Goal: Find specific page/section: Find specific page/section

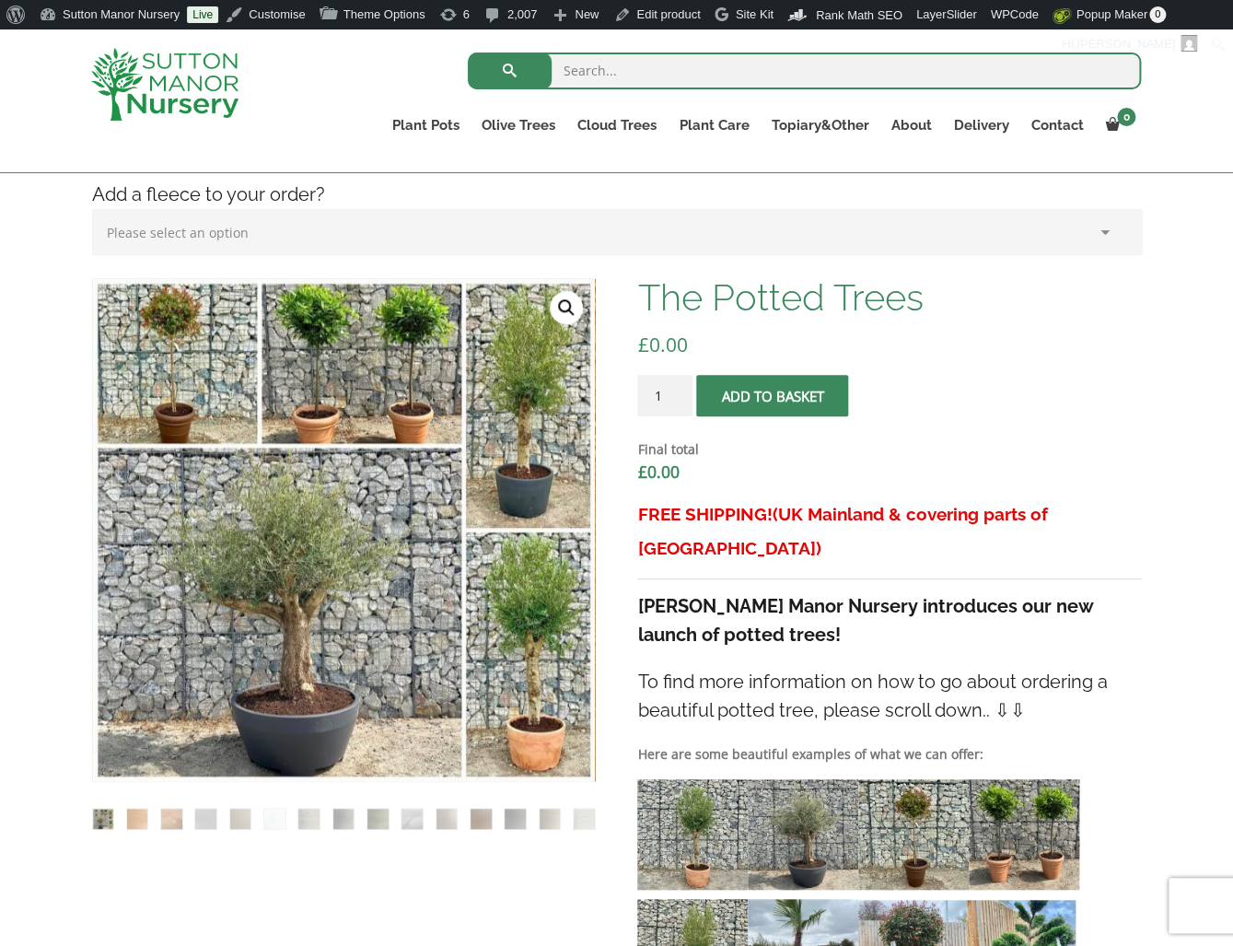
scroll to position [368, 0]
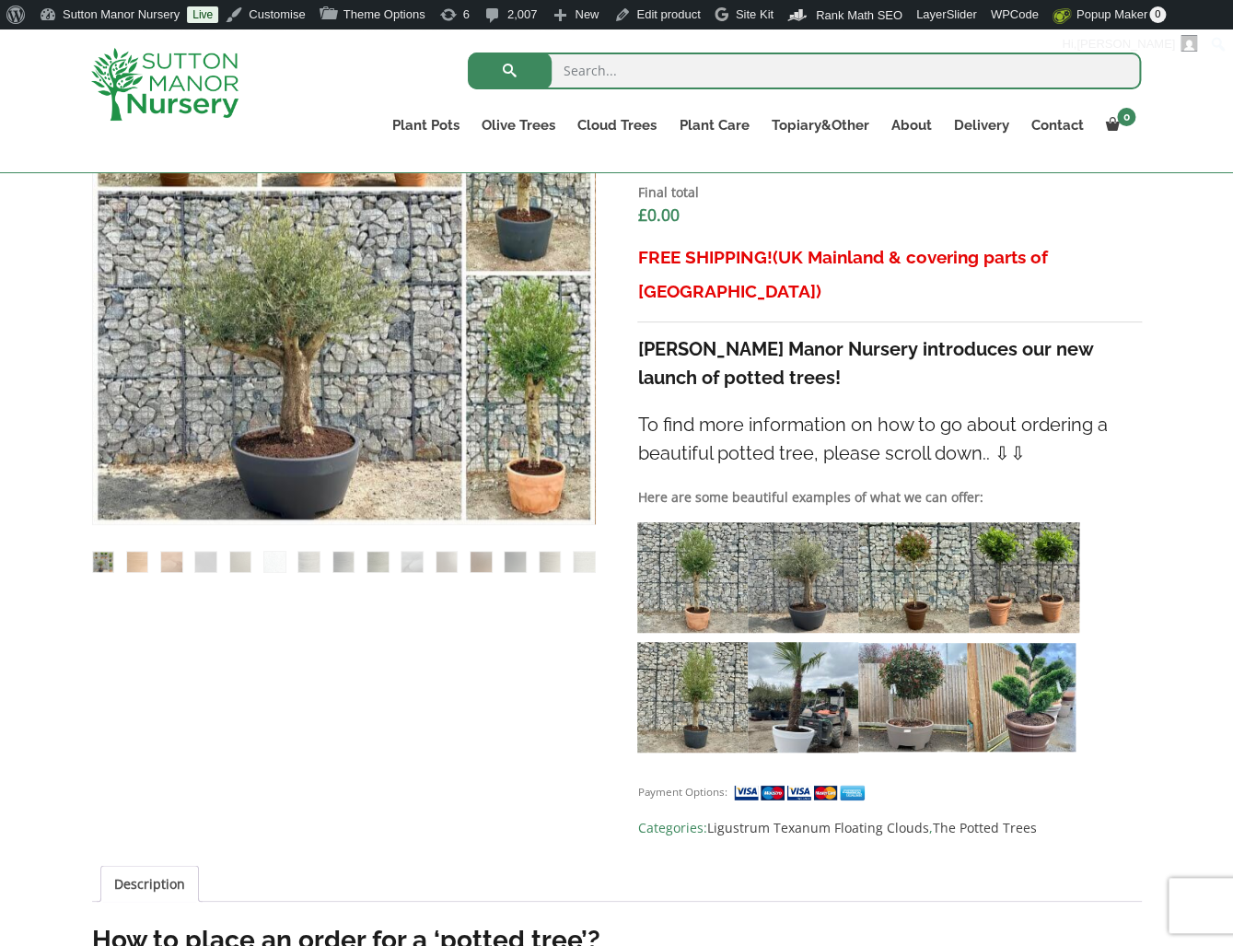
scroll to position [645, 0]
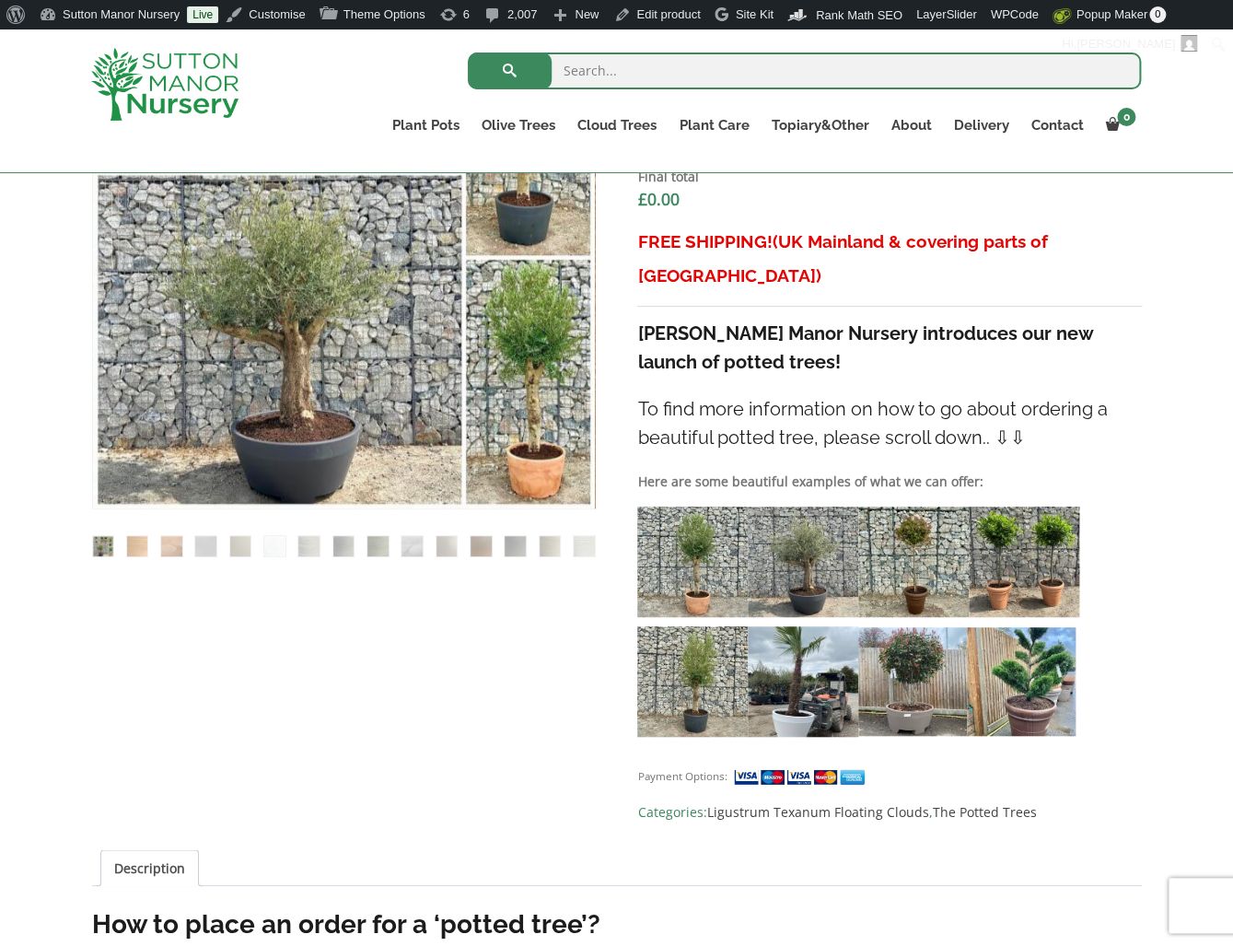
click at [1050, 395] on h4 "To find more information on how to go about ordering a beautiful potted tree, p…" at bounding box center [889, 423] width 504 height 57
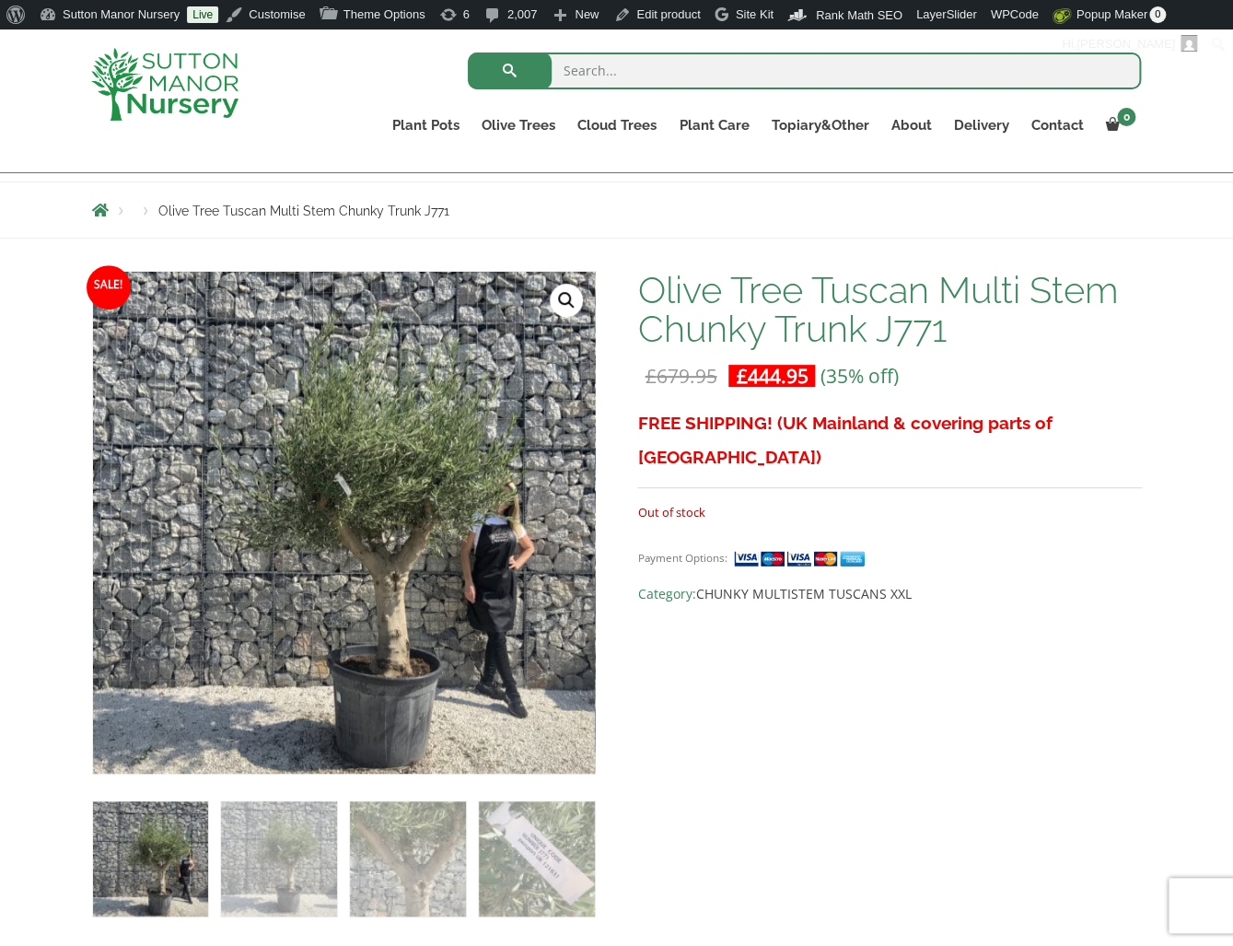
click at [865, 548] on div "Payment Options: Category: CHUNKY MULTISTEM TUSCANS XXL" at bounding box center [889, 568] width 504 height 73
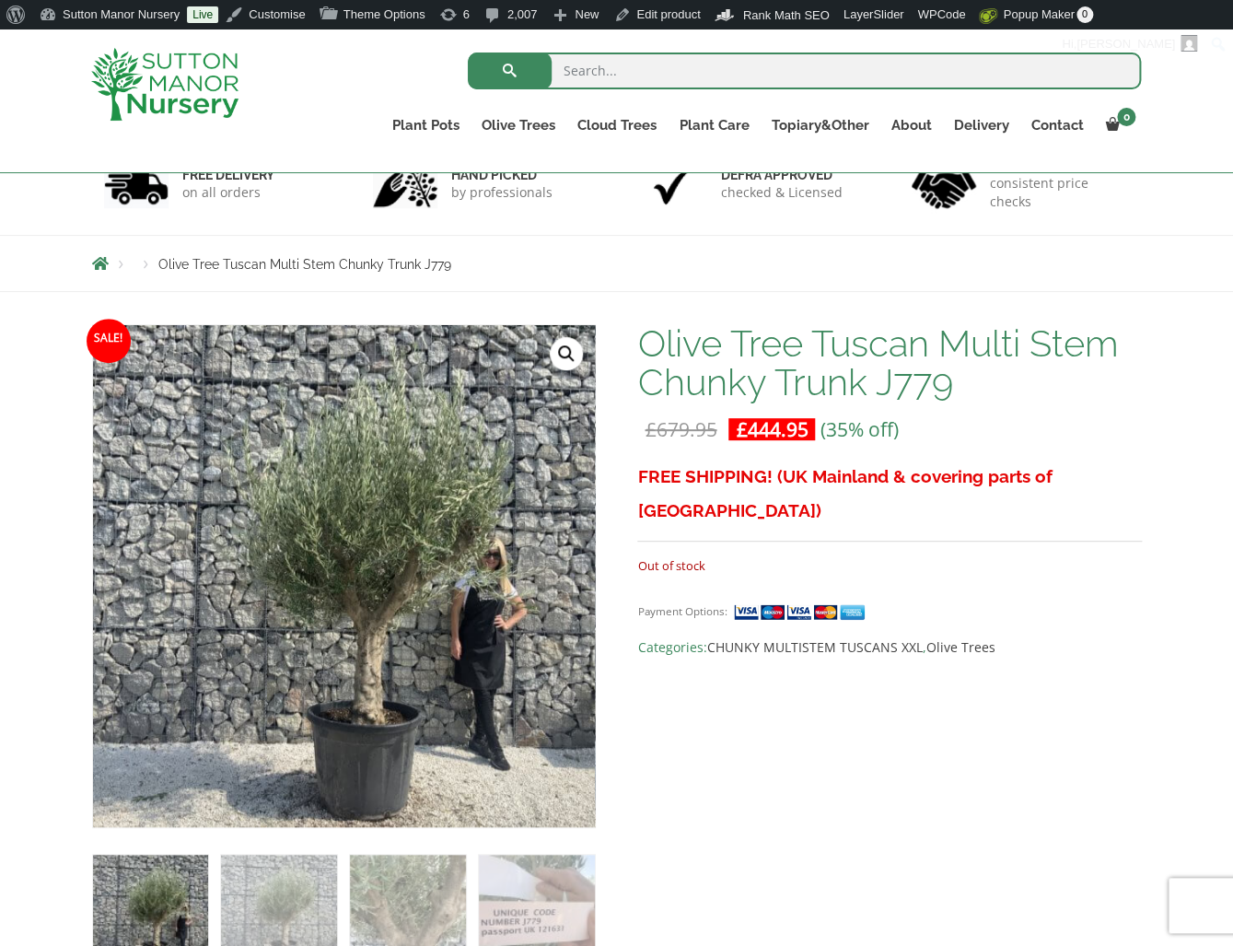
scroll to position [184, 0]
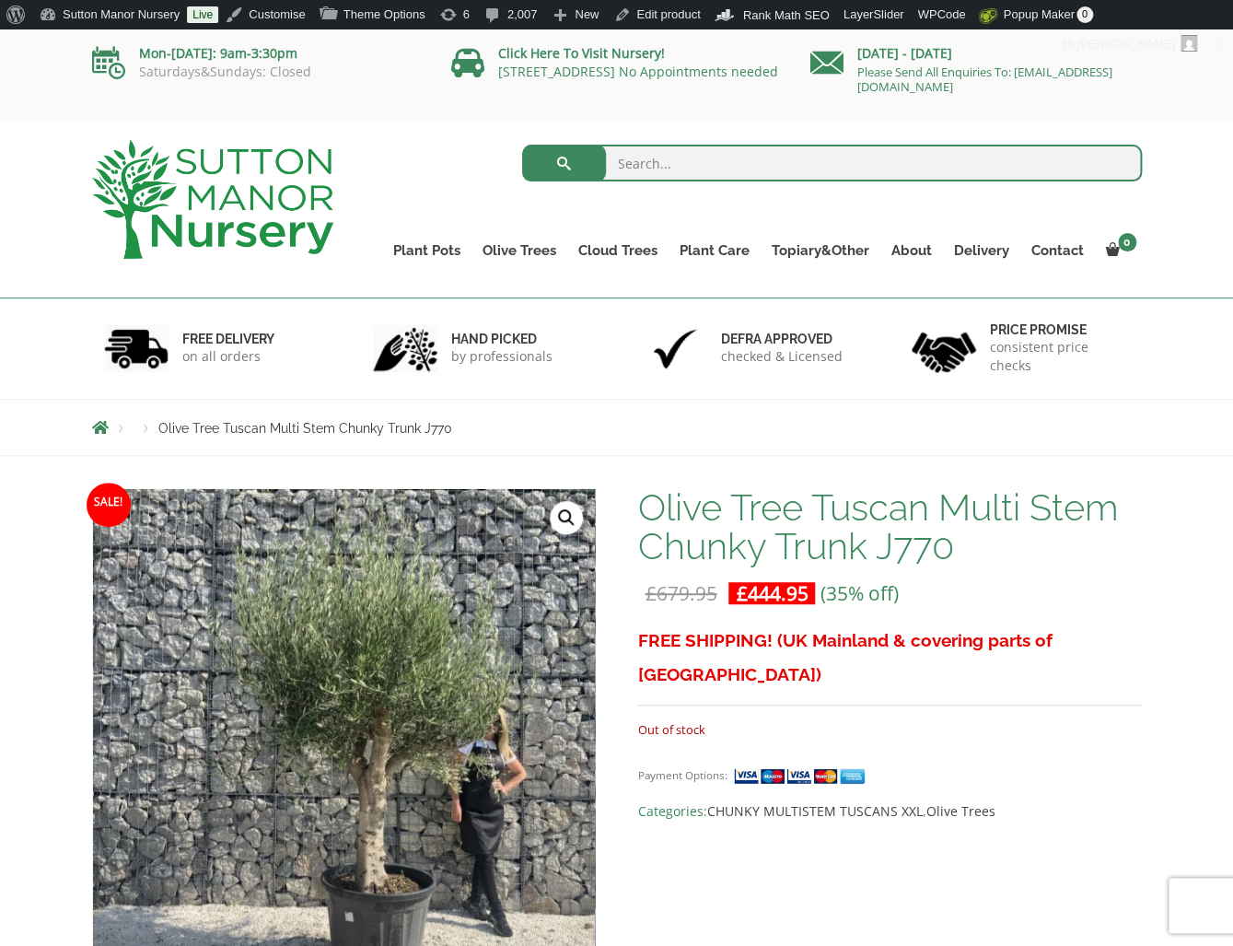
click at [512, 374] on div "hand picked by professionals" at bounding box center [482, 348] width 270 height 100
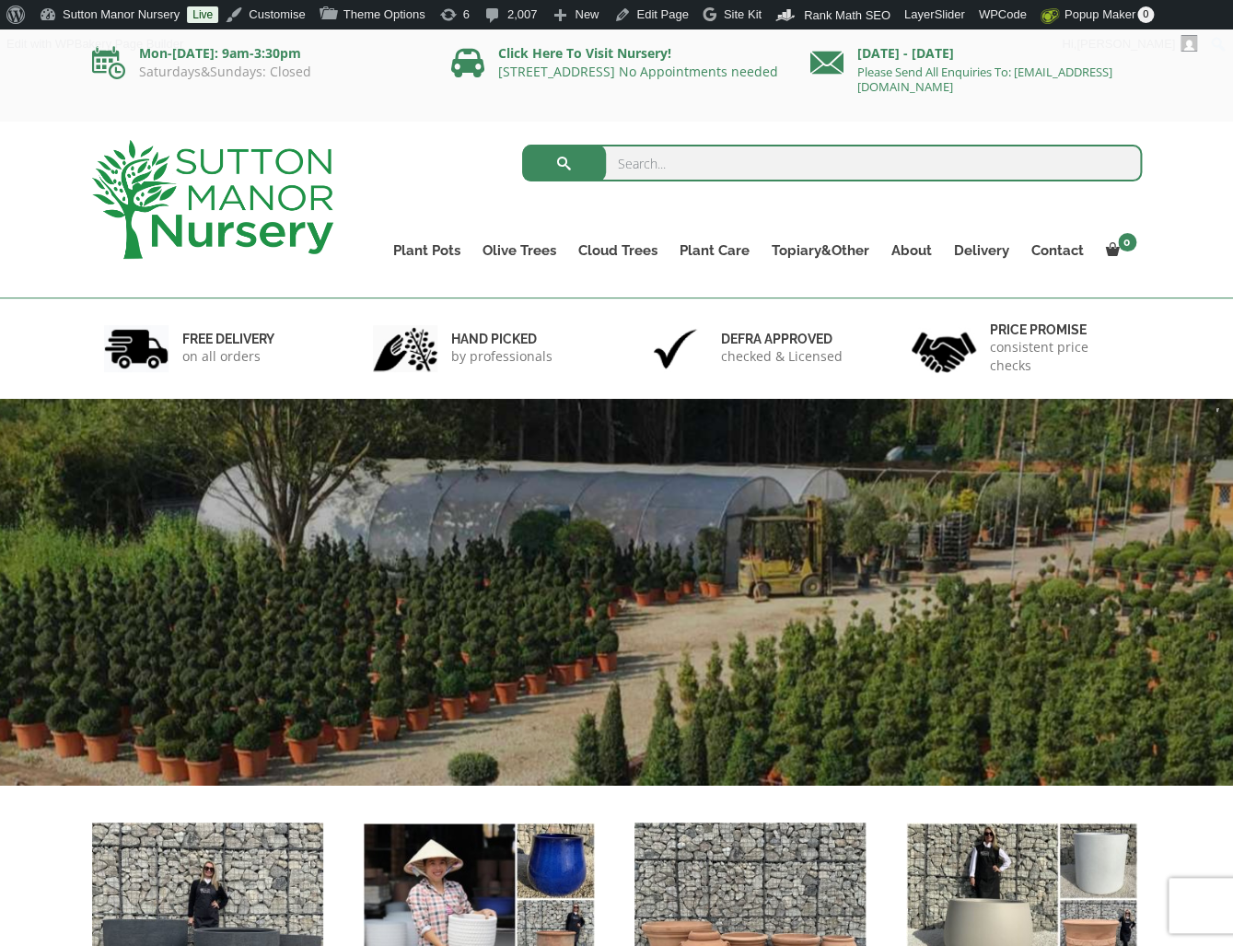
click at [632, 159] on input "search" at bounding box center [832, 163] width 620 height 37
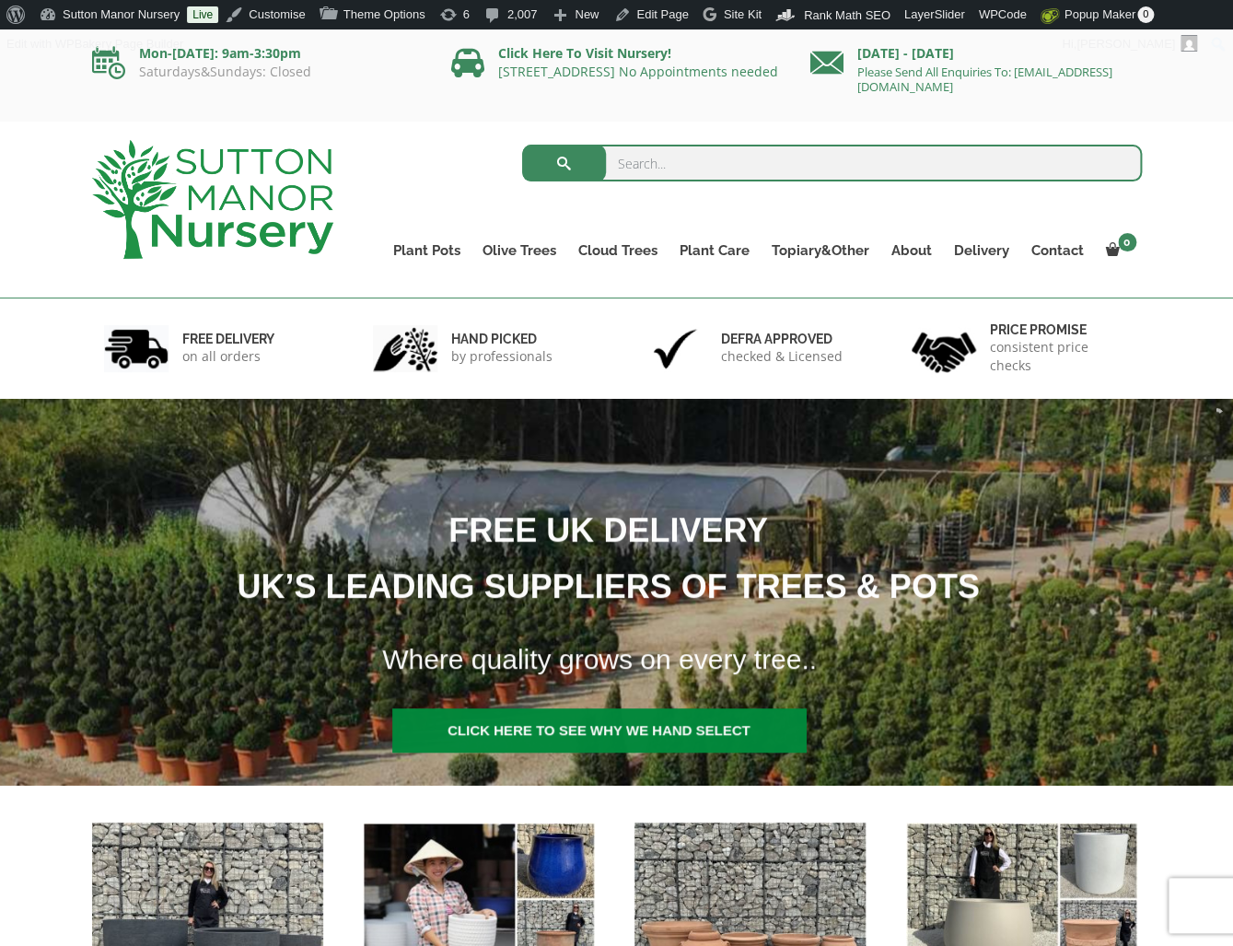
paste input "j792"
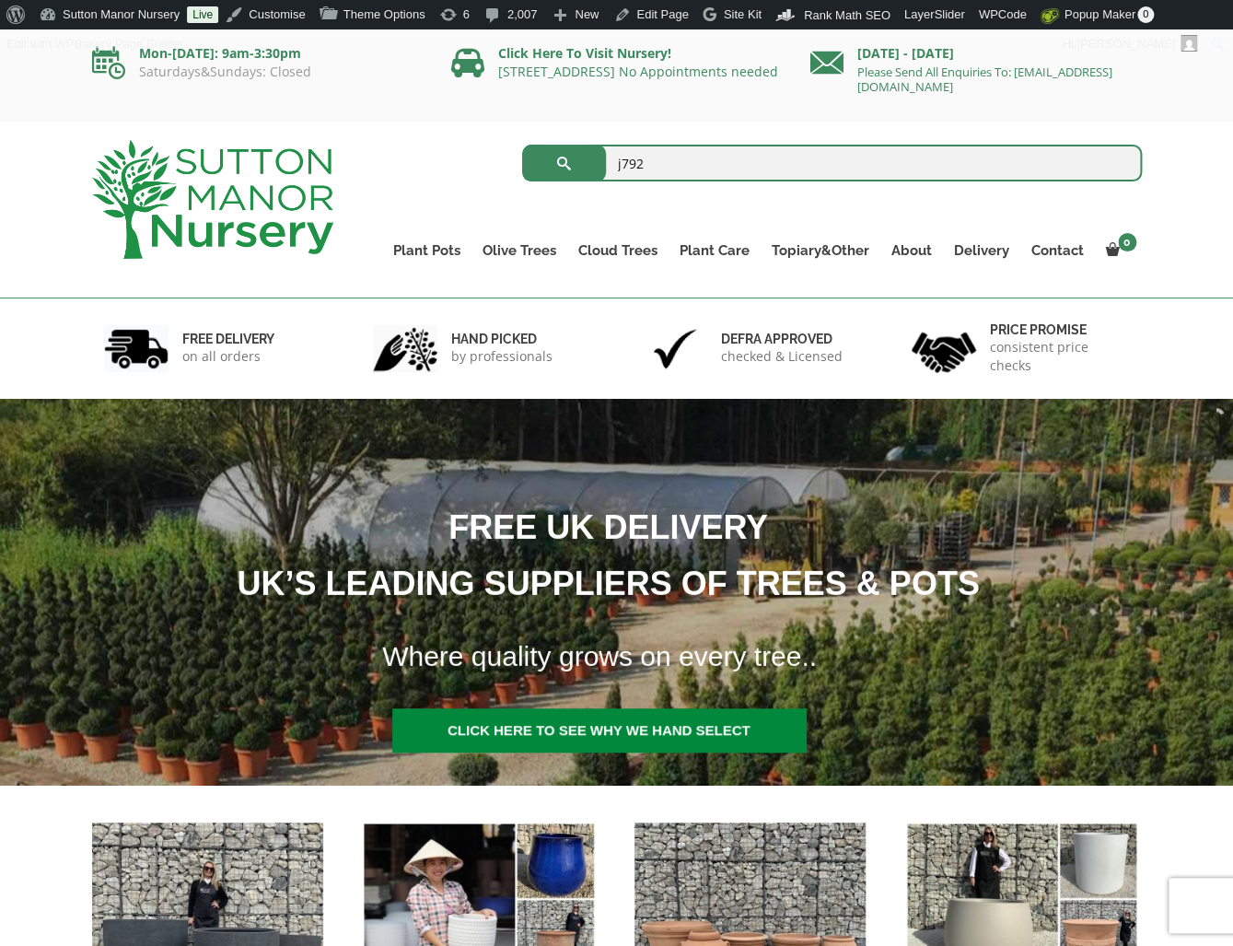
type input "j792"
click at [522, 145] on button "submit" at bounding box center [564, 163] width 84 height 37
